Goal: Information Seeking & Learning: Learn about a topic

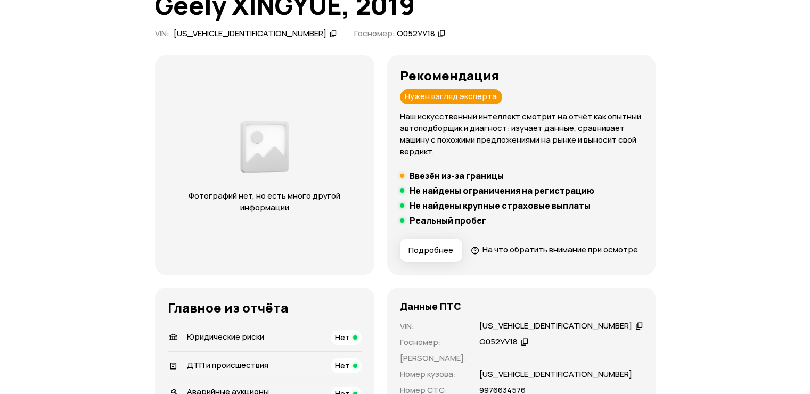
scroll to position [266, 0]
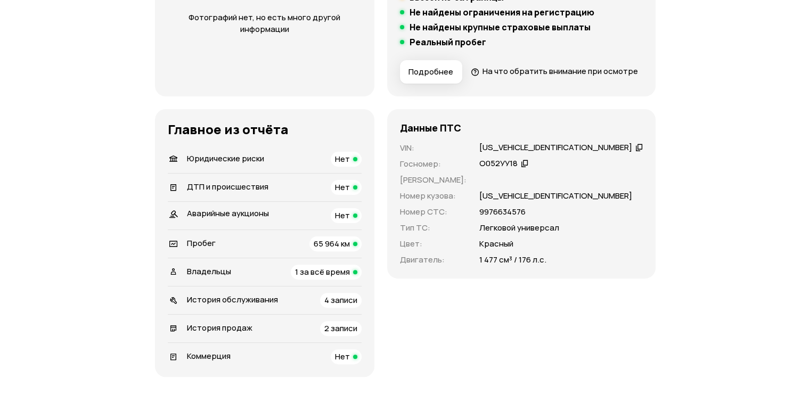
click at [635, 152] on icon at bounding box center [638, 147] width 7 height 11
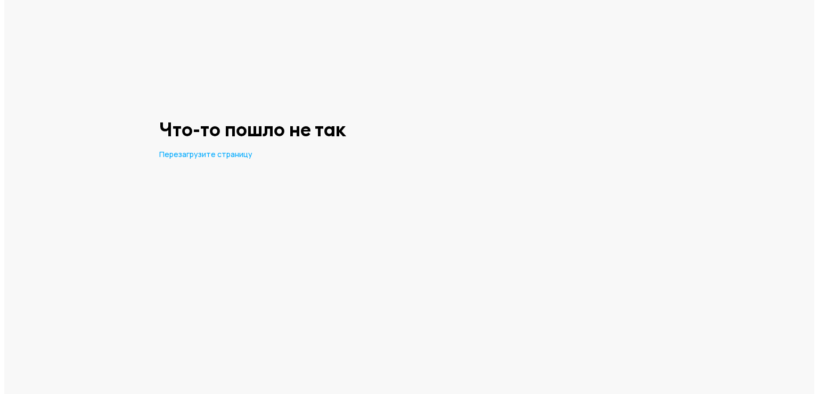
scroll to position [0, 0]
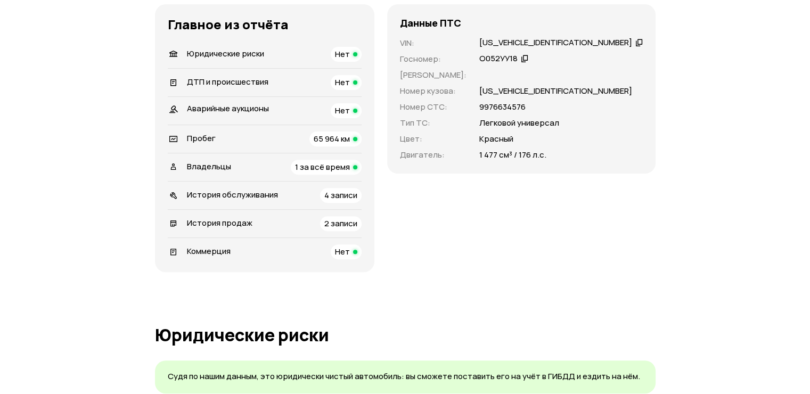
scroll to position [373, 0]
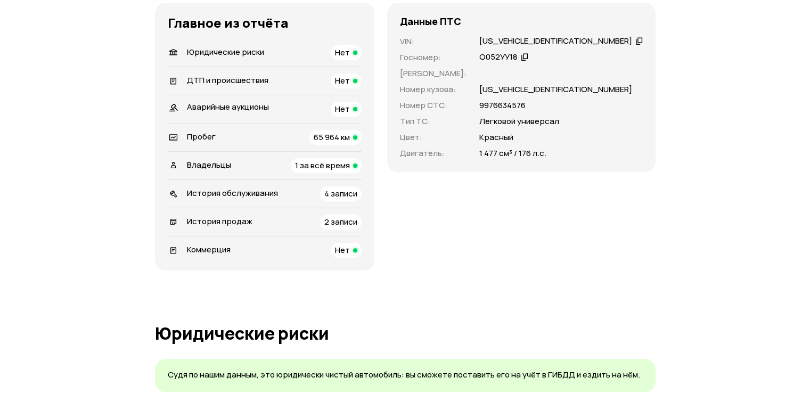
click at [635, 46] on icon at bounding box center [638, 40] width 7 height 11
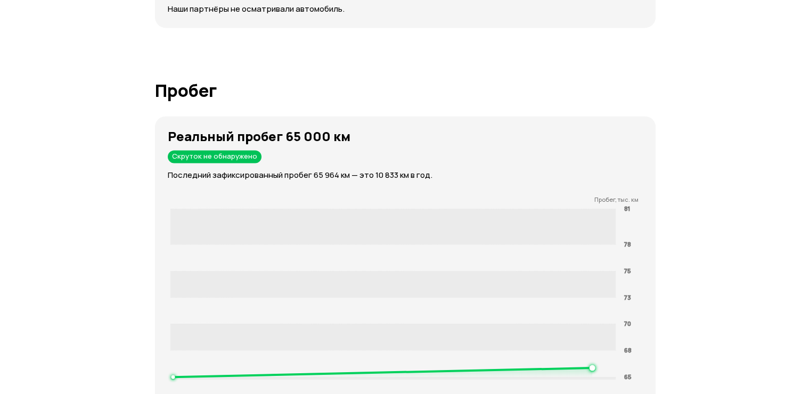
scroll to position [1545, 0]
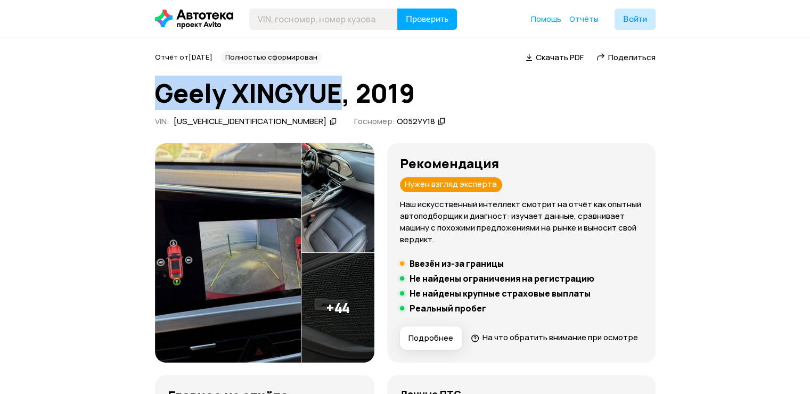
drag, startPoint x: 156, startPoint y: 86, endPoint x: 340, endPoint y: 94, distance: 184.5
click at [340, 94] on h1 "Geely XINGYUE, 2019" at bounding box center [405, 93] width 501 height 29
copy h1 "Geely XINGYUE"
